Goal: Task Accomplishment & Management: Complete application form

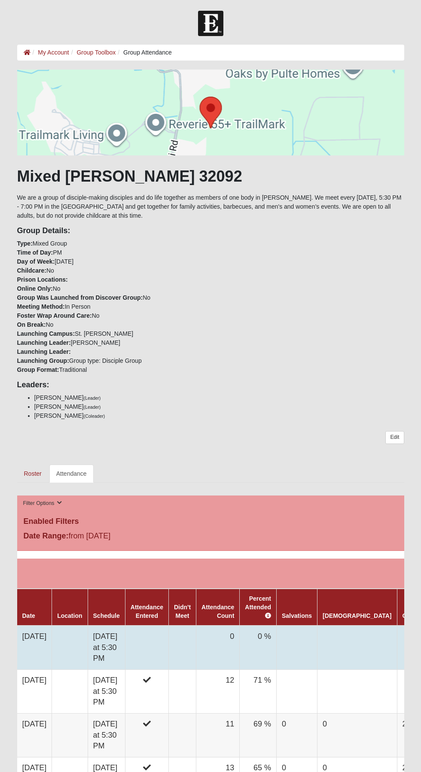
click at [88, 635] on td at bounding box center [70, 648] width 36 height 44
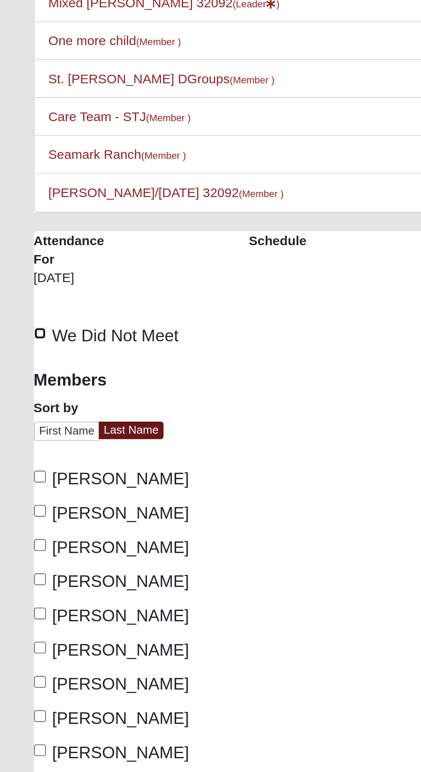
click at [23, 216] on input "We Did Not Meet" at bounding box center [20, 216] width 6 height 6
checkbox input "true"
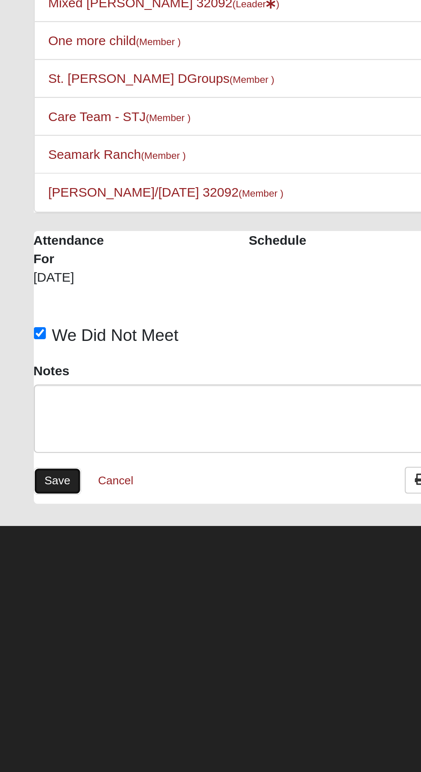
click at [32, 280] on link "Save" at bounding box center [28, 285] width 22 height 12
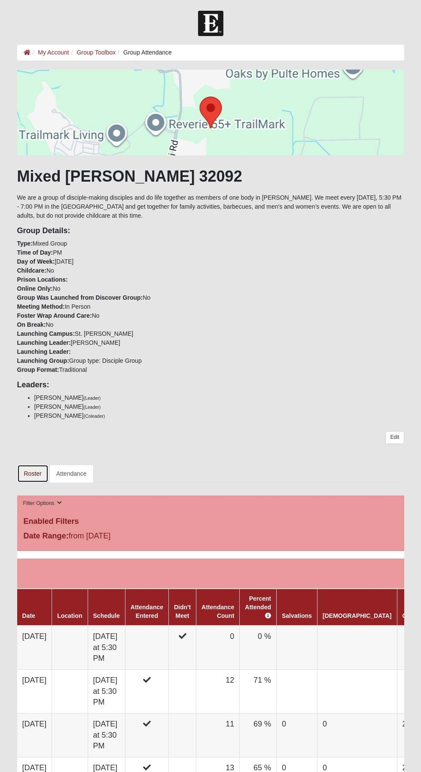
click at [24, 466] on link "Roster" at bounding box center [32, 474] width 31 height 18
